Goal: Task Accomplishment & Management: Use online tool/utility

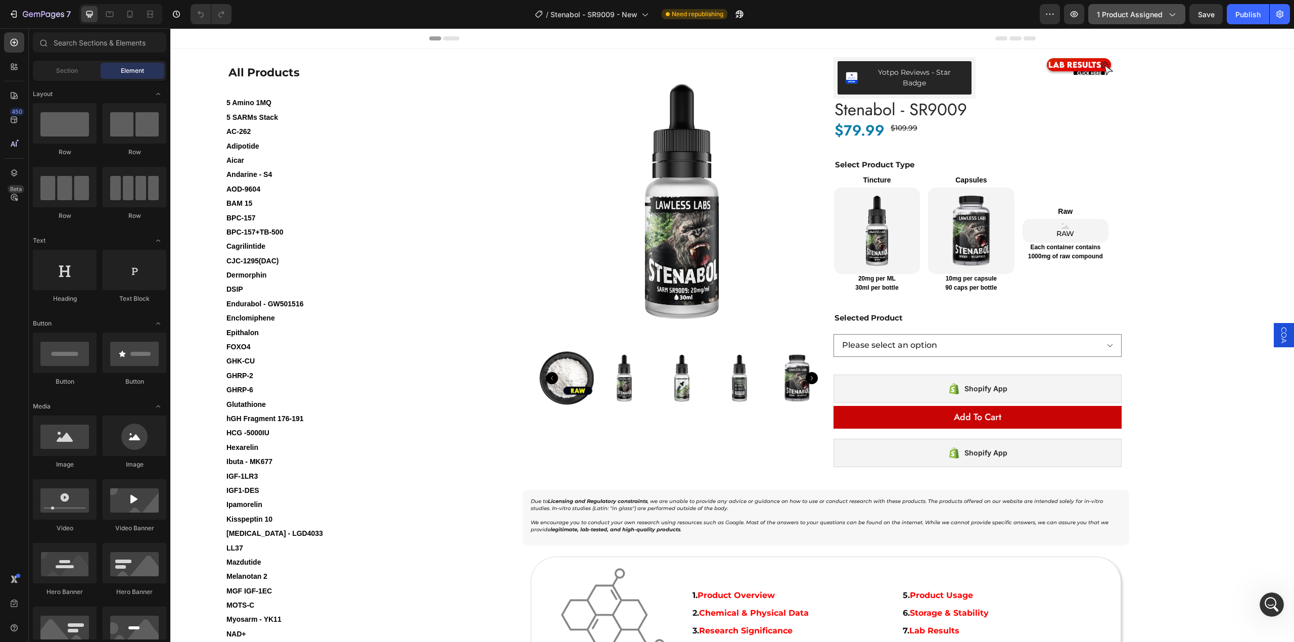
click at [1133, 15] on span "1 product assigned" at bounding box center [1130, 14] width 66 height 11
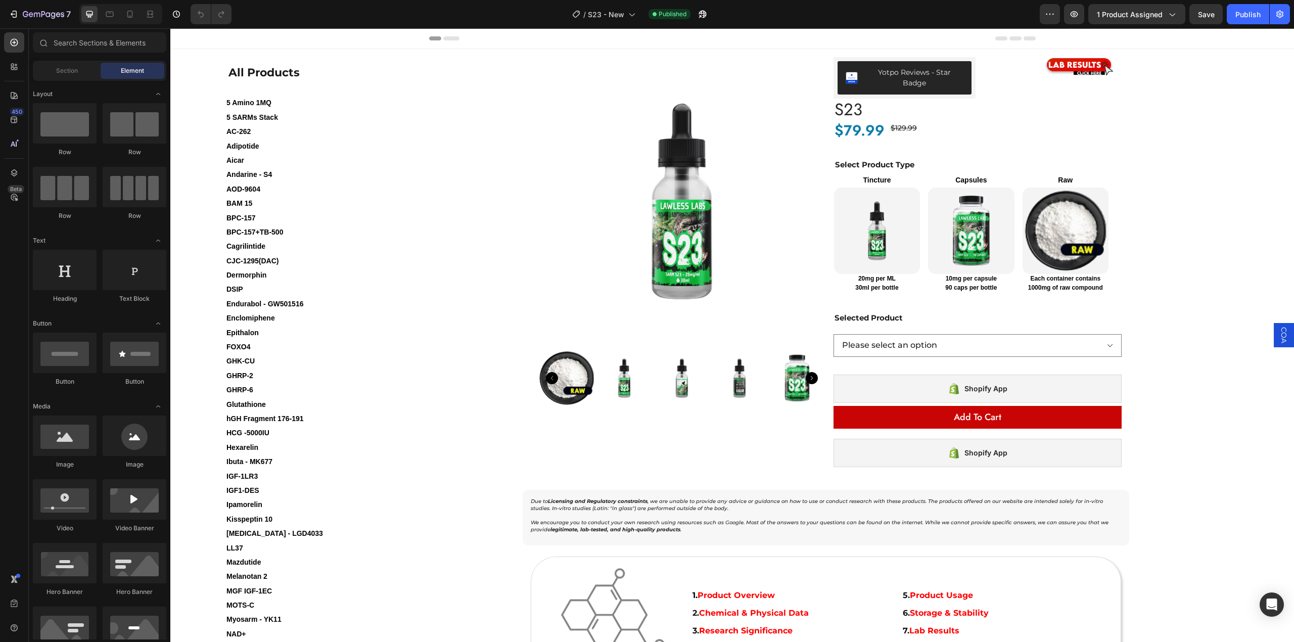
click at [1087, 11] on div "Preview 1 product assigned Save Publish" at bounding box center [1165, 14] width 250 height 20
click at [1113, 9] on span "1 product assigned" at bounding box center [1130, 14] width 66 height 11
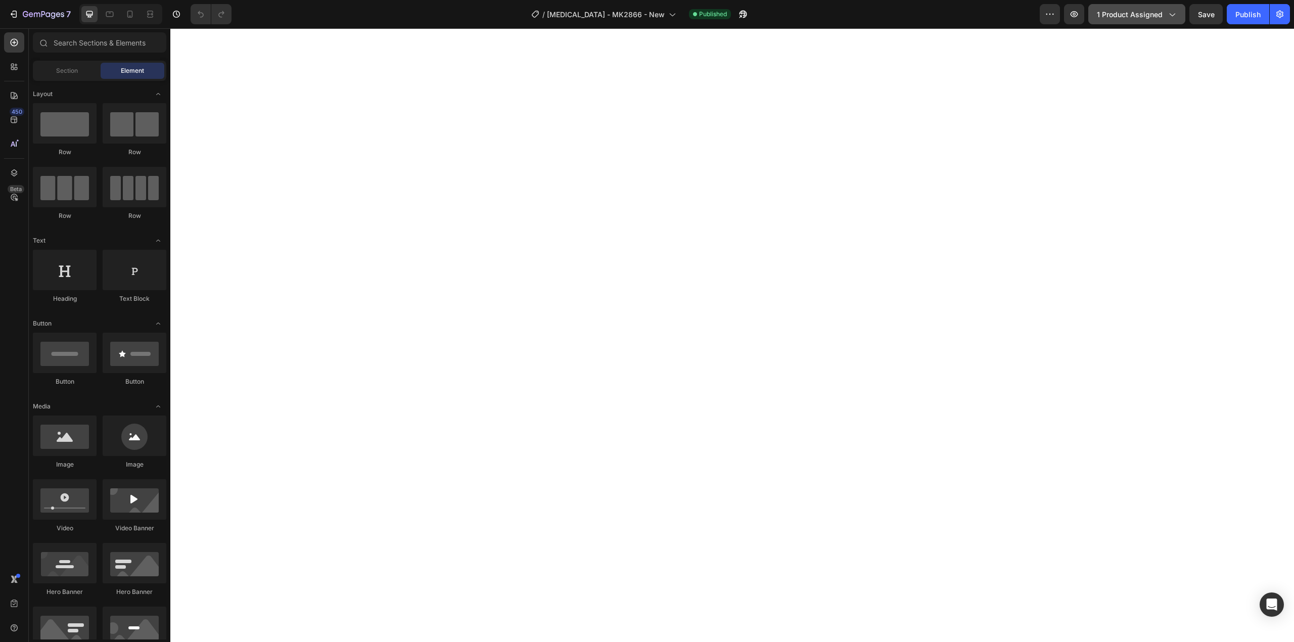
click at [1117, 12] on span "1 product assigned" at bounding box center [1130, 14] width 66 height 11
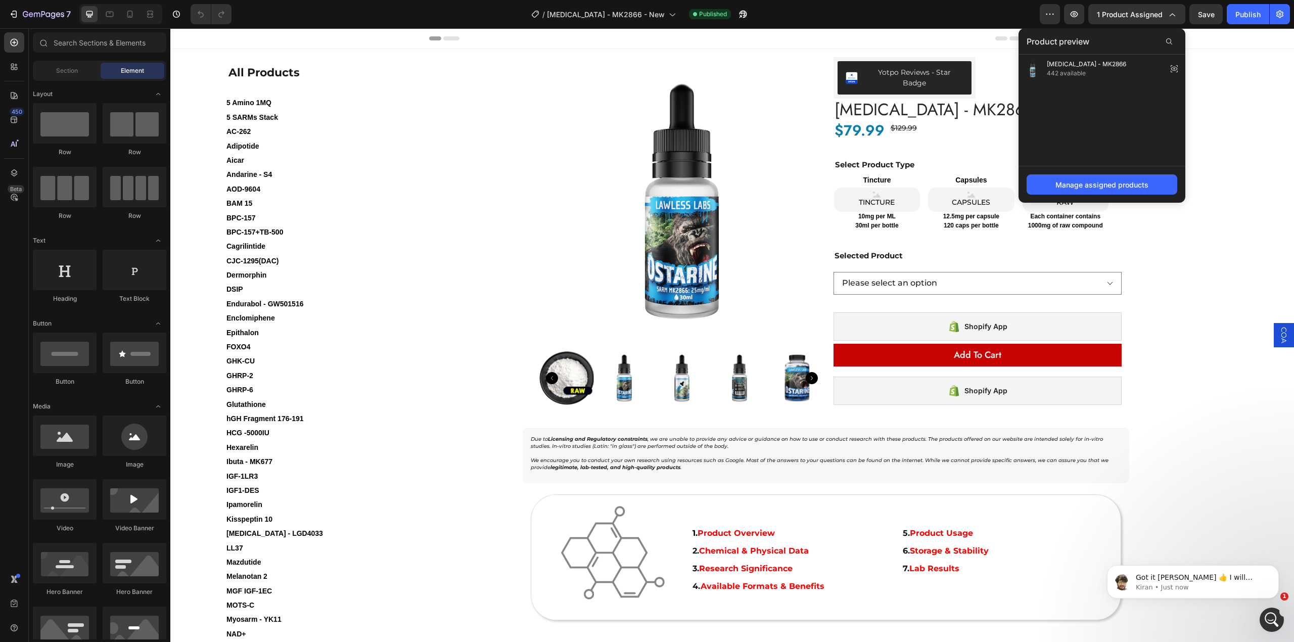
click at [1242, 38] on div "Header" at bounding box center [732, 38] width 1124 height 21
